Goal: Task Accomplishment & Management: Manage account settings

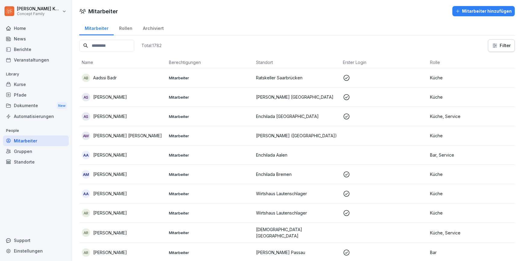
click at [16, 82] on div "Kurse" at bounding box center [36, 84] width 66 height 11
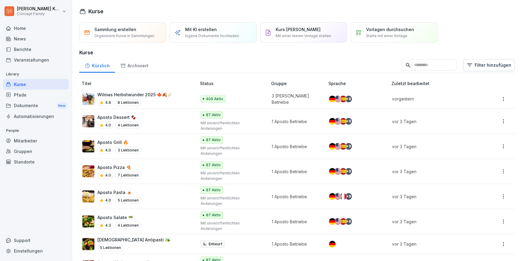
click at [166, 101] on div "4.8 8 Lektionen" at bounding box center [134, 102] width 75 height 7
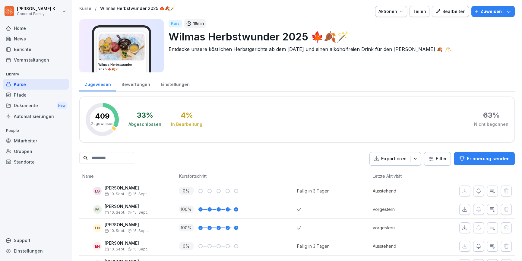
click at [130, 87] on div "Bewertungen" at bounding box center [135, 83] width 39 height 15
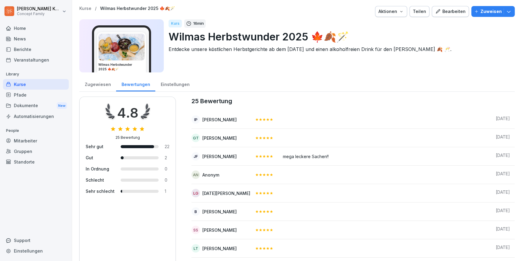
click at [23, 84] on div "Kurse" at bounding box center [36, 84] width 66 height 11
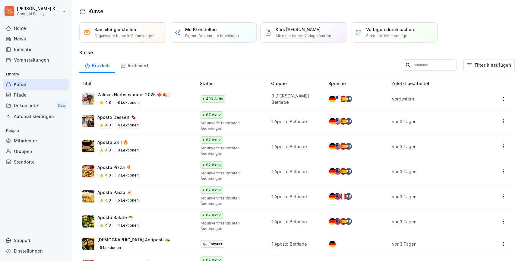
scroll to position [177, 0]
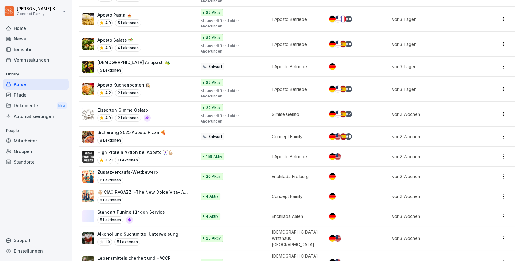
click at [190, 146] on td "High Protein Aktion bei Aposto 🏋🏻‍♀️💪🏼 4.2 1 Lektionen" at bounding box center [138, 156] width 118 height 20
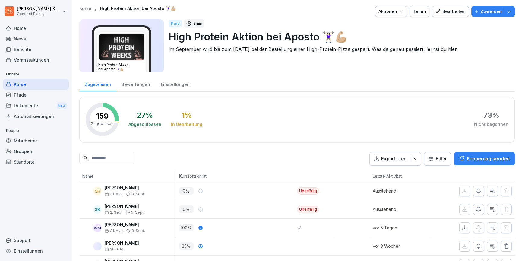
click at [148, 86] on div "Bewertungen" at bounding box center [135, 83] width 39 height 15
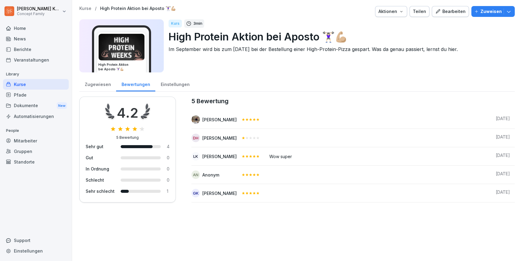
click at [21, 87] on div "Kurse" at bounding box center [36, 84] width 66 height 11
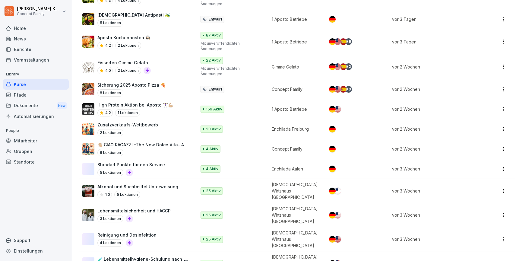
scroll to position [283, 0]
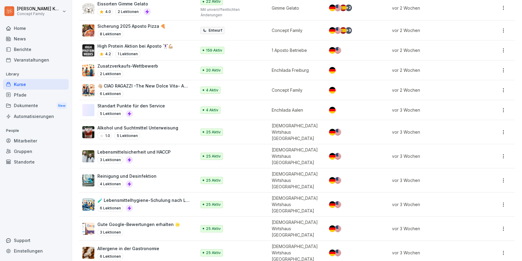
click at [148, 90] on div "6 Lektionen" at bounding box center [143, 93] width 93 height 7
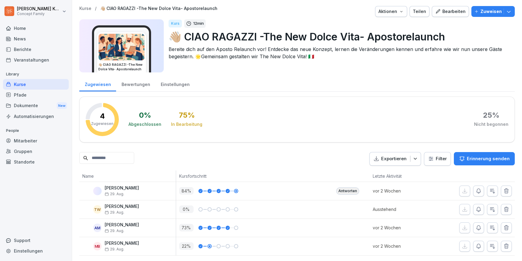
click at [32, 87] on div "Kurse" at bounding box center [36, 84] width 66 height 11
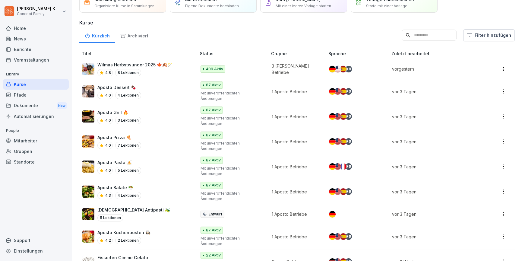
scroll to position [38, 0]
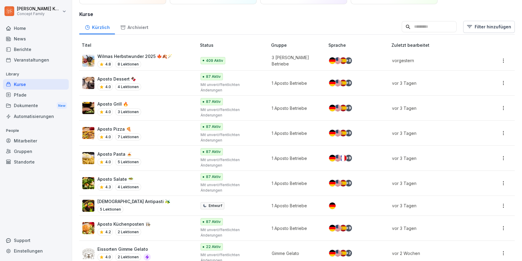
click at [153, 126] on div "Aposto Pizza 🍕 4.0 7 Lektionen" at bounding box center [136, 133] width 108 height 15
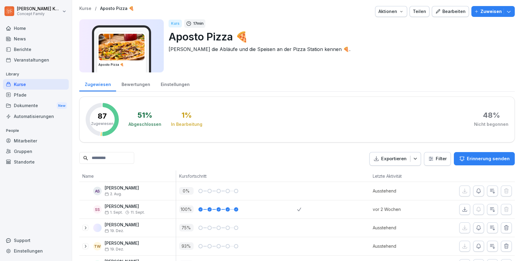
click at [455, 11] on div "Bearbeiten" at bounding box center [450, 11] width 30 height 7
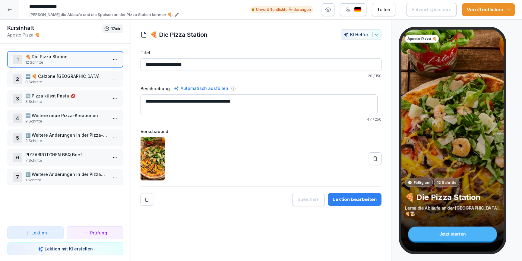
click at [68, 140] on p "3 Schritte" at bounding box center [66, 140] width 82 height 5
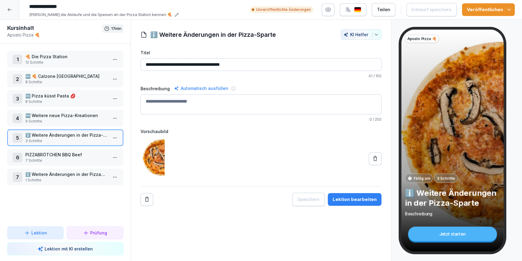
click at [365, 201] on div "Lektion bearbeiten" at bounding box center [354, 199] width 44 height 7
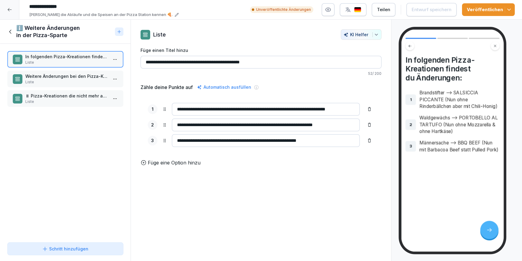
click at [45, 82] on p "Liste" at bounding box center [66, 81] width 82 height 5
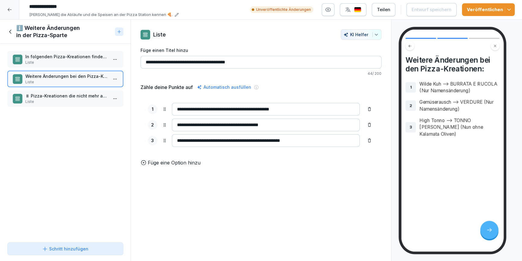
click at [52, 97] on p "⏸ Pizza-Kreationen die nicht mehr auf Aposto Speisekarte sind 👇" at bounding box center [66, 96] width 82 height 6
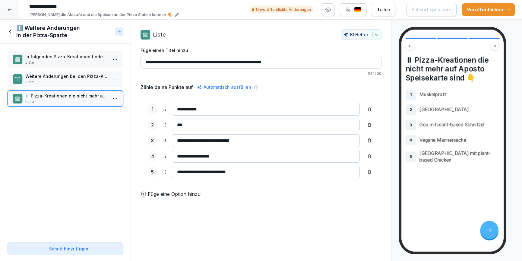
click at [7, 32] on div "ℹ️ Weitere Änderungen in der Pizza-Sparte" at bounding box center [65, 32] width 130 height 24
click at [8, 31] on icon at bounding box center [10, 31] width 7 height 7
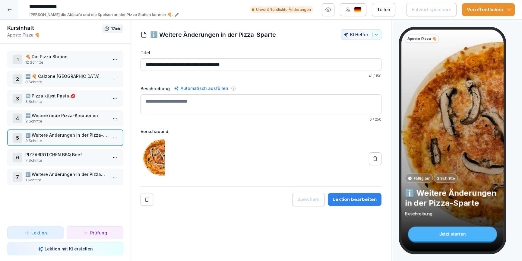
click at [54, 117] on p "🆕 Weitere neue Pizza-Kreationen" at bounding box center [66, 115] width 82 height 6
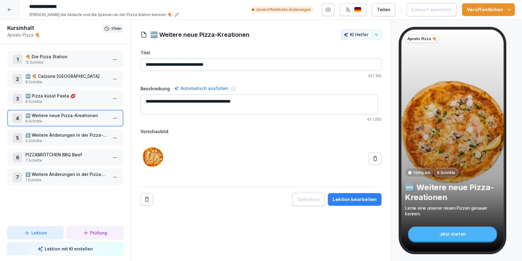
click at [338, 196] on div "Lektion bearbeiten" at bounding box center [354, 199] width 44 height 7
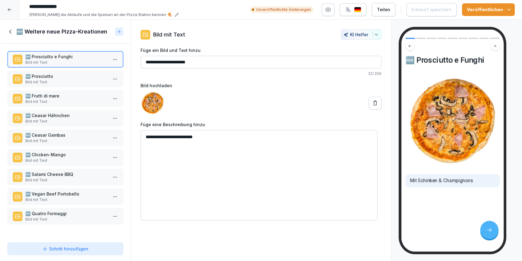
click at [62, 103] on p "Bild mit Text" at bounding box center [66, 101] width 82 height 5
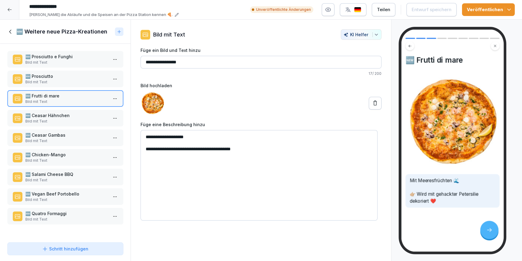
click at [234, 148] on textarea "**********" at bounding box center [258, 175] width 237 height 90
click at [215, 149] on textarea "**********" at bounding box center [258, 175] width 237 height 90
click at [309, 151] on textarea "**********" at bounding box center [258, 175] width 237 height 90
type textarea "**********"
click at [431, 14] on button "Entwurf speichern" at bounding box center [431, 9] width 50 height 13
